Goal: Task Accomplishment & Management: Manage account settings

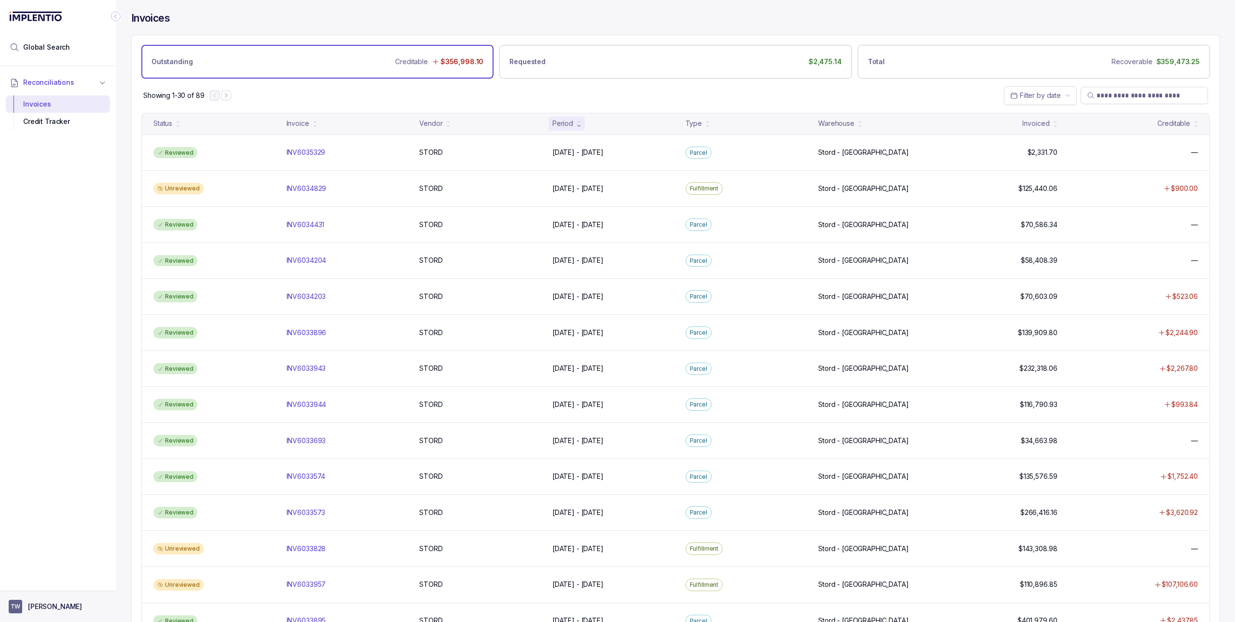
click at [66, 609] on button "TW [PERSON_NAME]" at bounding box center [58, 607] width 98 height 14
click at [62, 584] on p "Logout" at bounding box center [64, 586] width 80 height 10
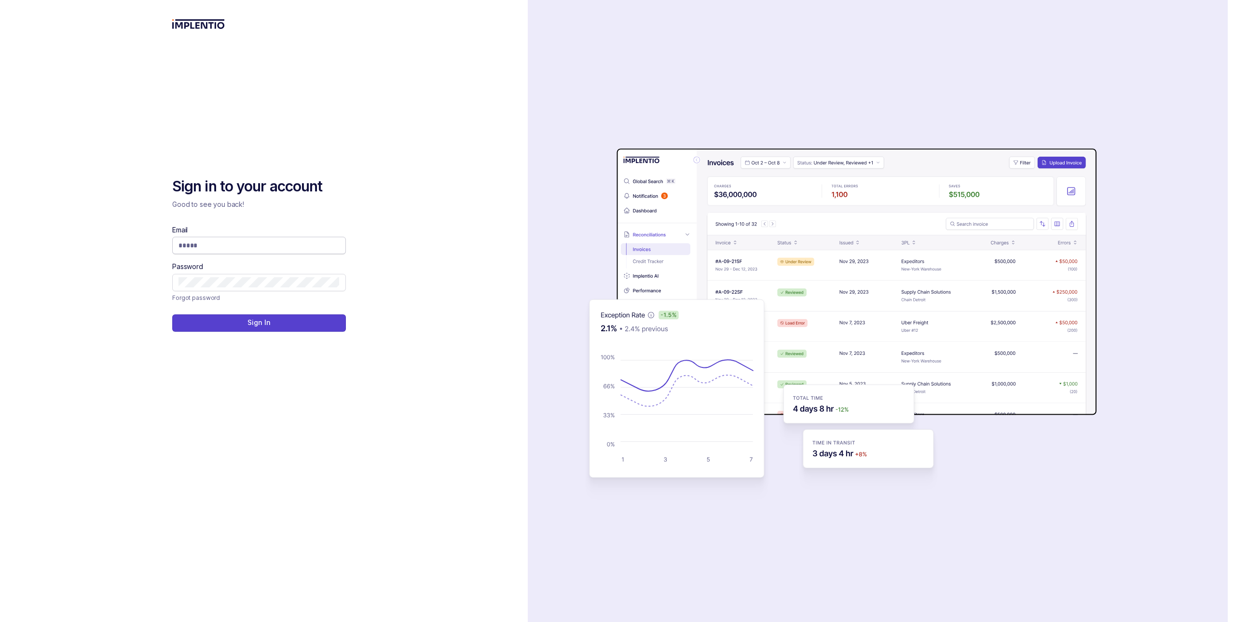
click at [275, 250] on span at bounding box center [259, 245] width 174 height 17
click at [274, 249] on input "Email" at bounding box center [258, 246] width 161 height 10
click at [0, 622] on com-1password-button at bounding box center [0, 622] width 0 height 0
type input "**********"
